Goal: Find specific page/section: Find specific page/section

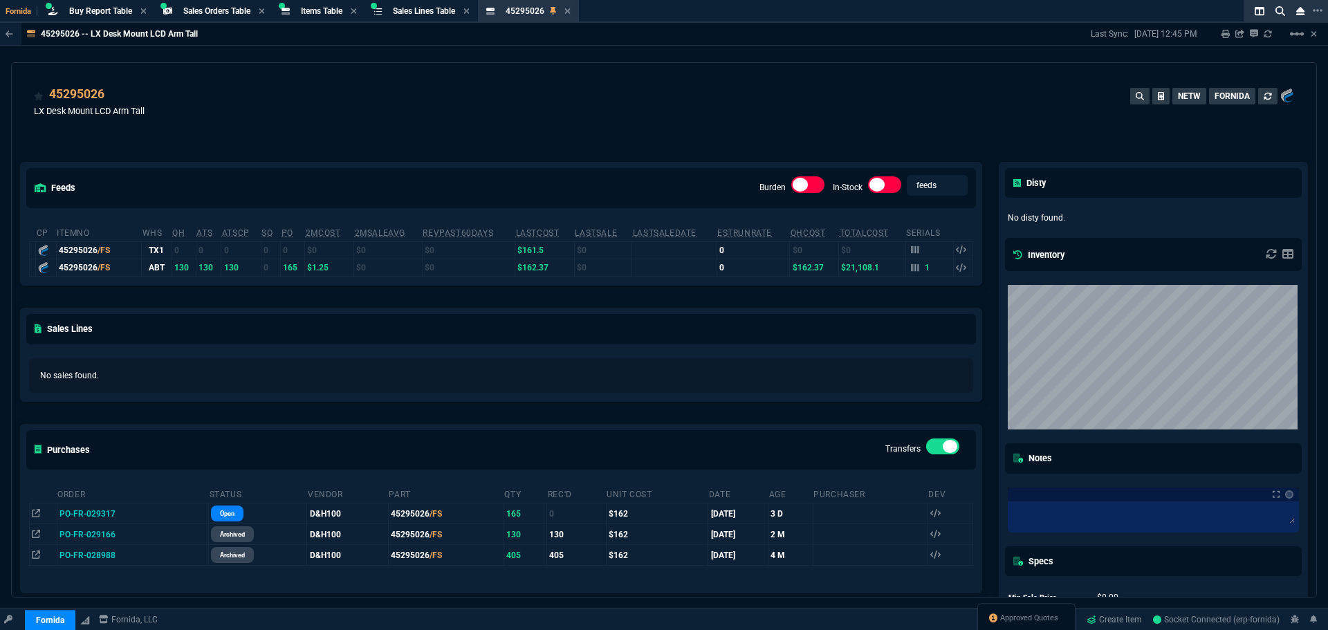
select select "9: OCAM"
click at [326, 3] on div "Items Table Item" at bounding box center [319, 11] width 86 height 17
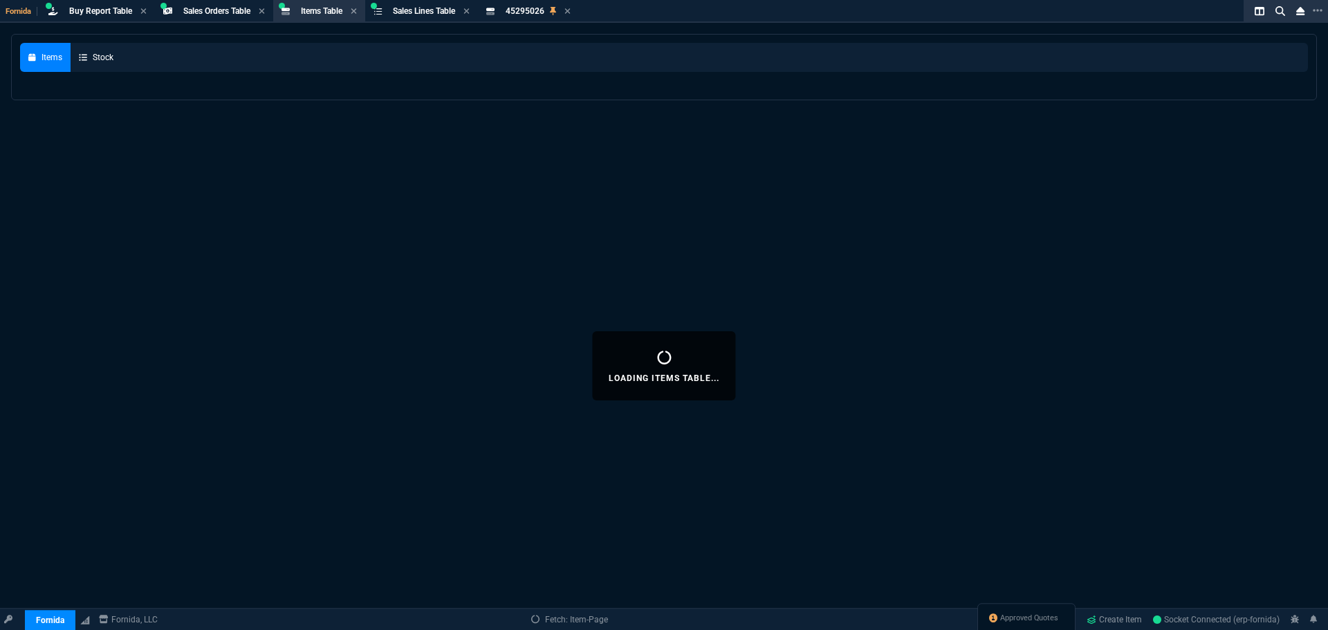
select select
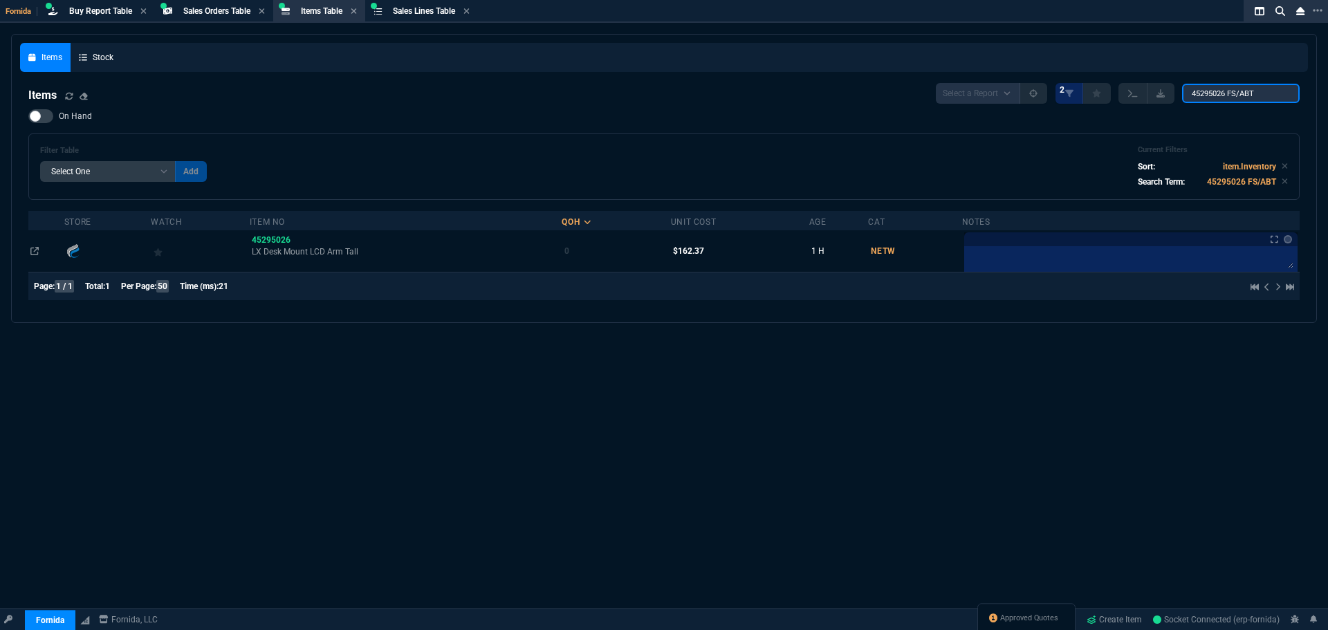
click at [1233, 90] on input "45295026 FS/ABT" at bounding box center [1241, 93] width 118 height 19
click at [1233, 89] on input "45295026 FS/ABT" at bounding box center [1241, 93] width 118 height 19
paste input "0-ALEK"
type input "450-ALEK"
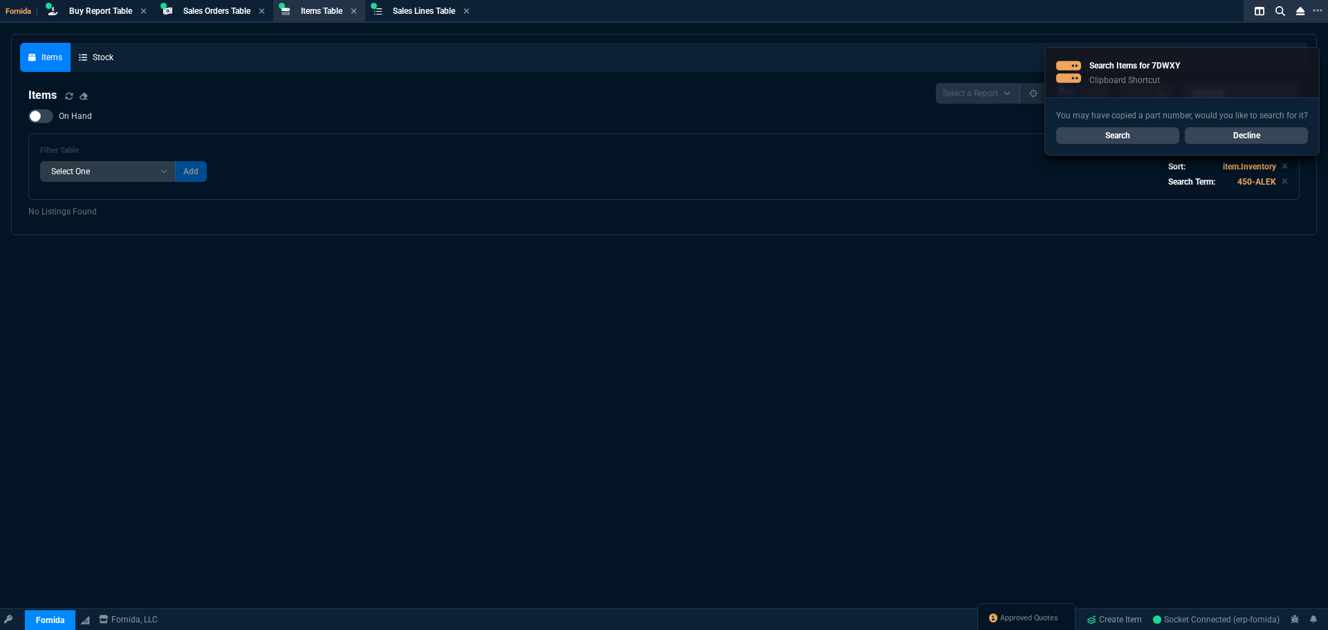
click at [1130, 137] on link "Search" at bounding box center [1117, 135] width 123 height 17
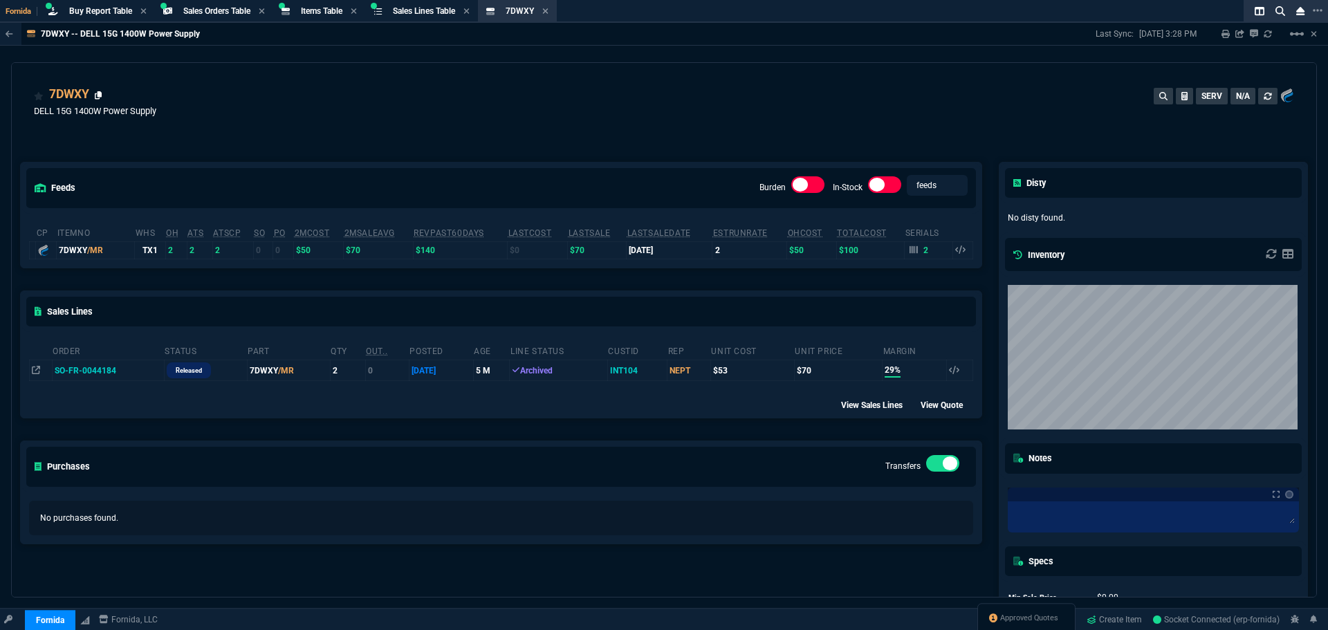
click at [100, 93] on icon at bounding box center [99, 95] width 8 height 8
